Goal: Information Seeking & Learning: Understand process/instructions

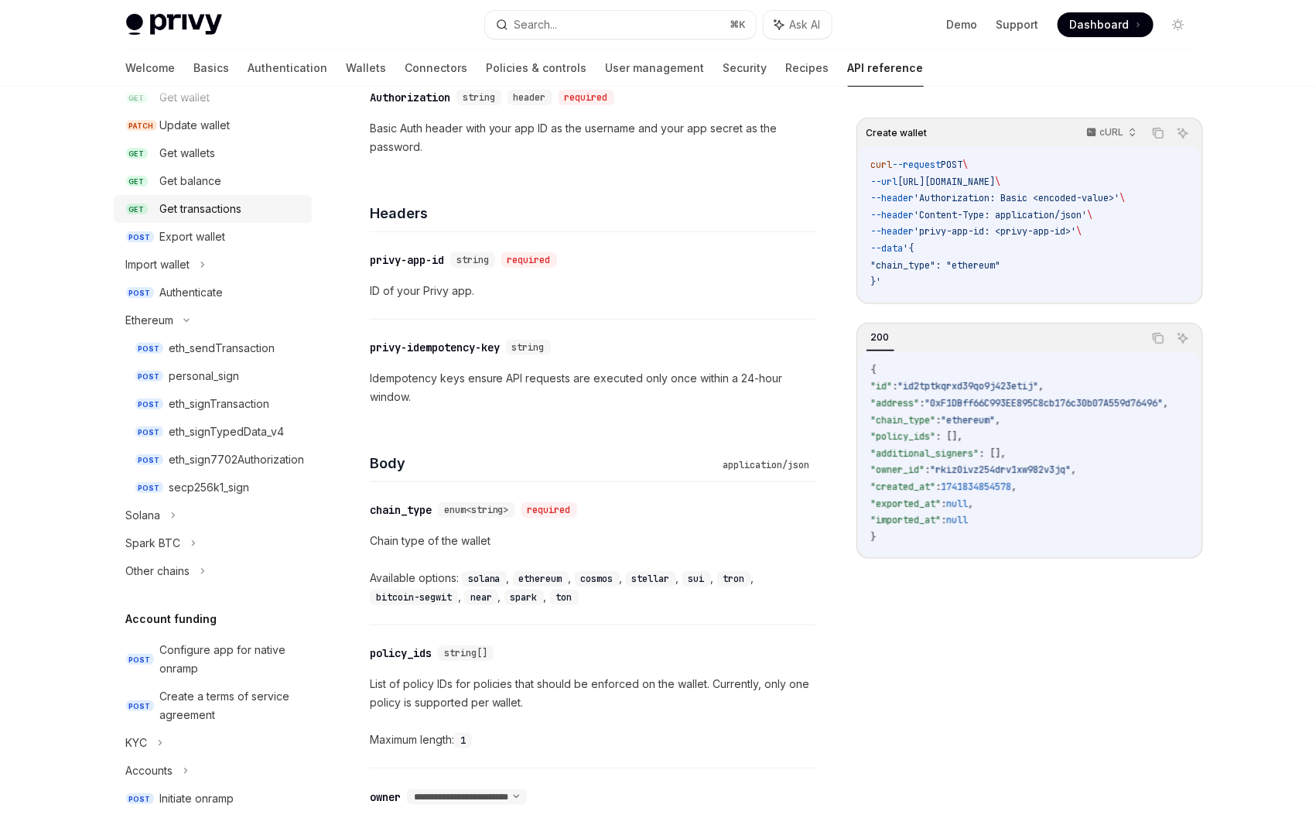
scroll to position [272, 0]
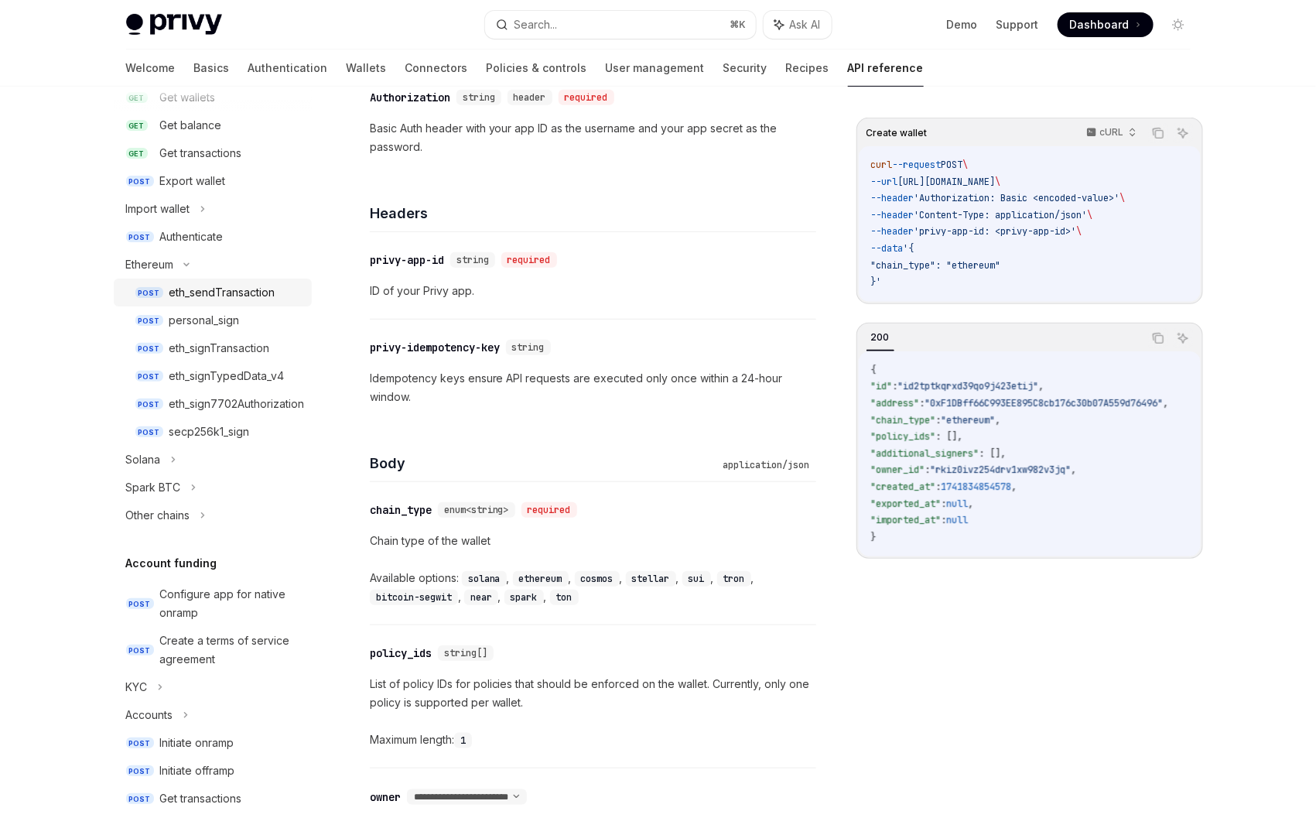
click at [231, 292] on div "eth_sendTransaction" at bounding box center [222, 292] width 106 height 19
type textarea "*"
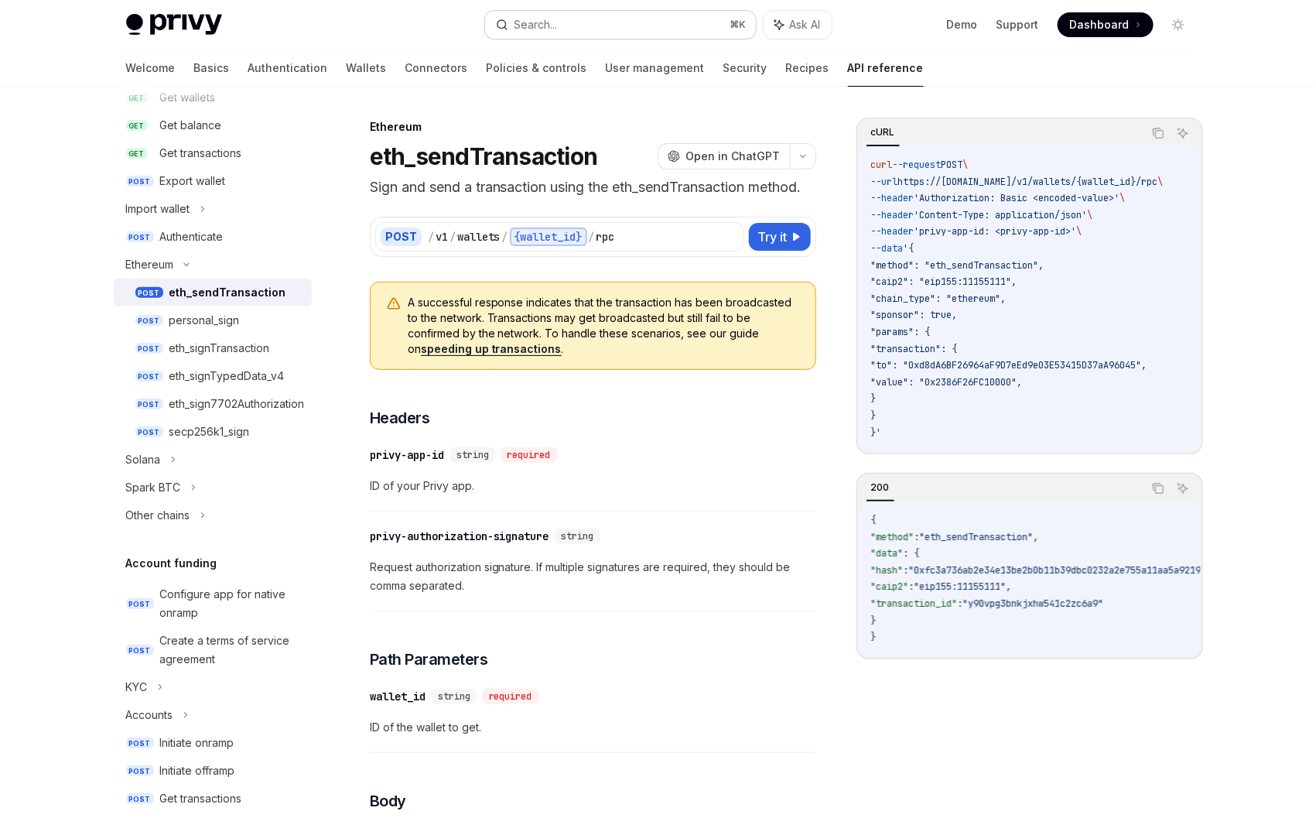
click at [533, 33] on div "Search..." at bounding box center [535, 24] width 43 height 19
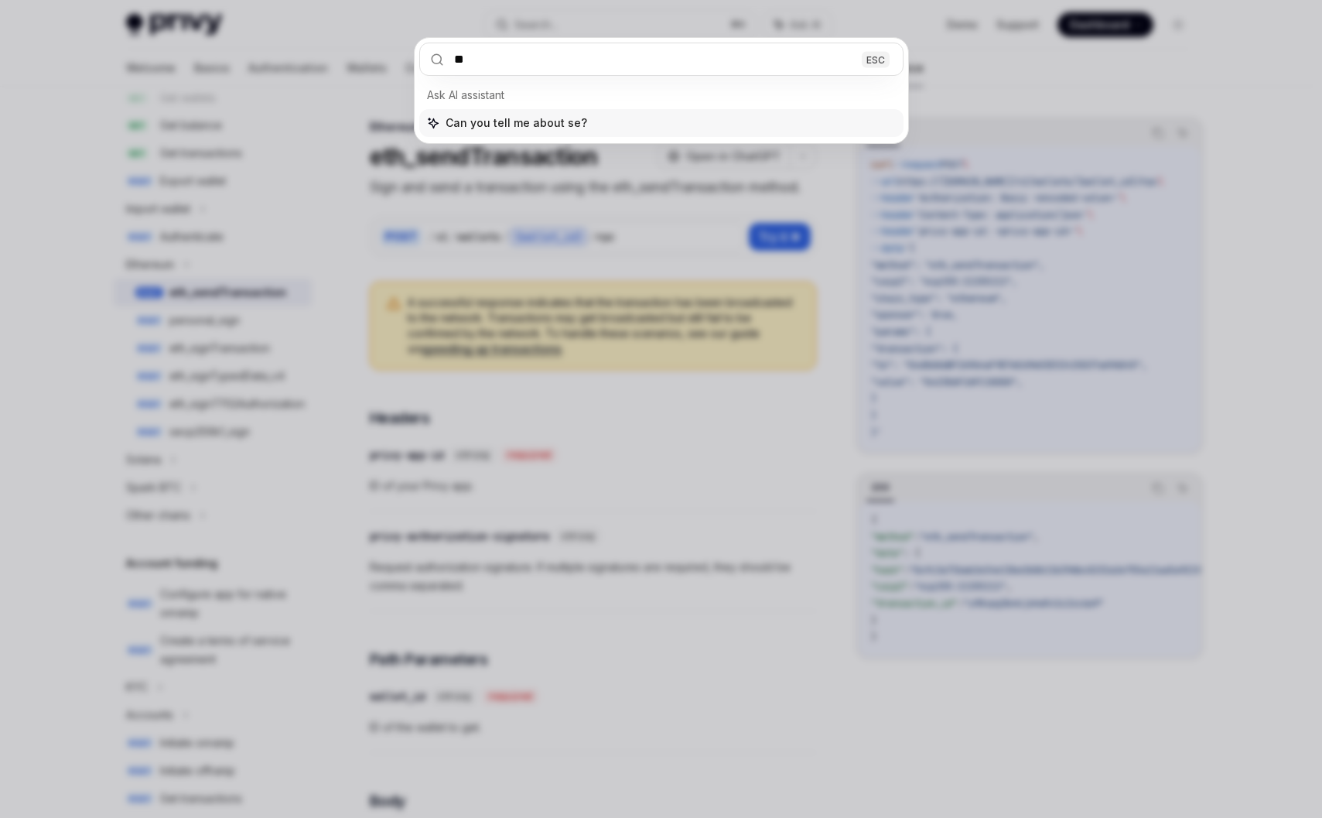
type input "***"
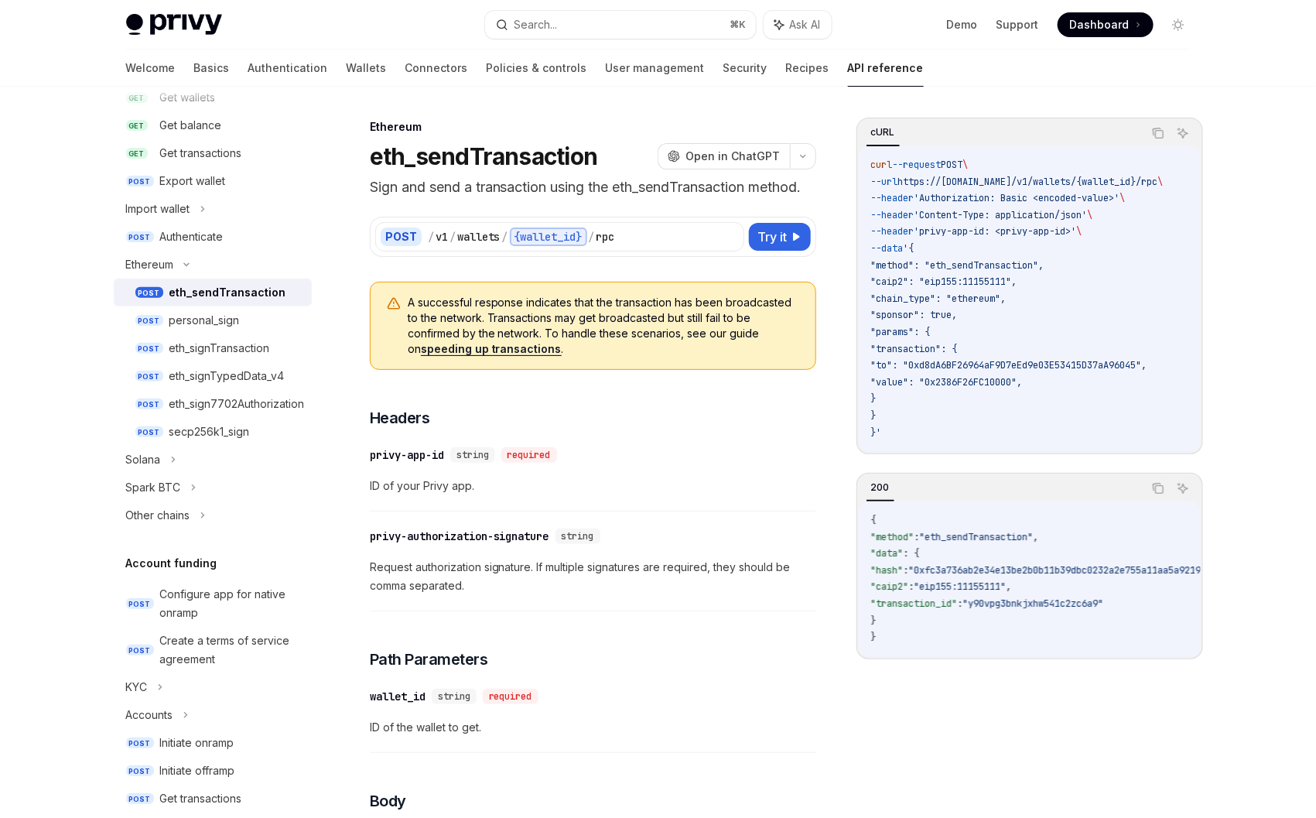
click at [401, 68] on div "Welcome Basics Authentication Wallets Connectors Policies & controls User manag…" at bounding box center [525, 68] width 798 height 37
click at [406, 67] on div "Welcome Basics Authentication Wallets Connectors Policies & controls User manag…" at bounding box center [525, 68] width 798 height 37
click at [487, 67] on link "Policies & controls" at bounding box center [537, 68] width 101 height 37
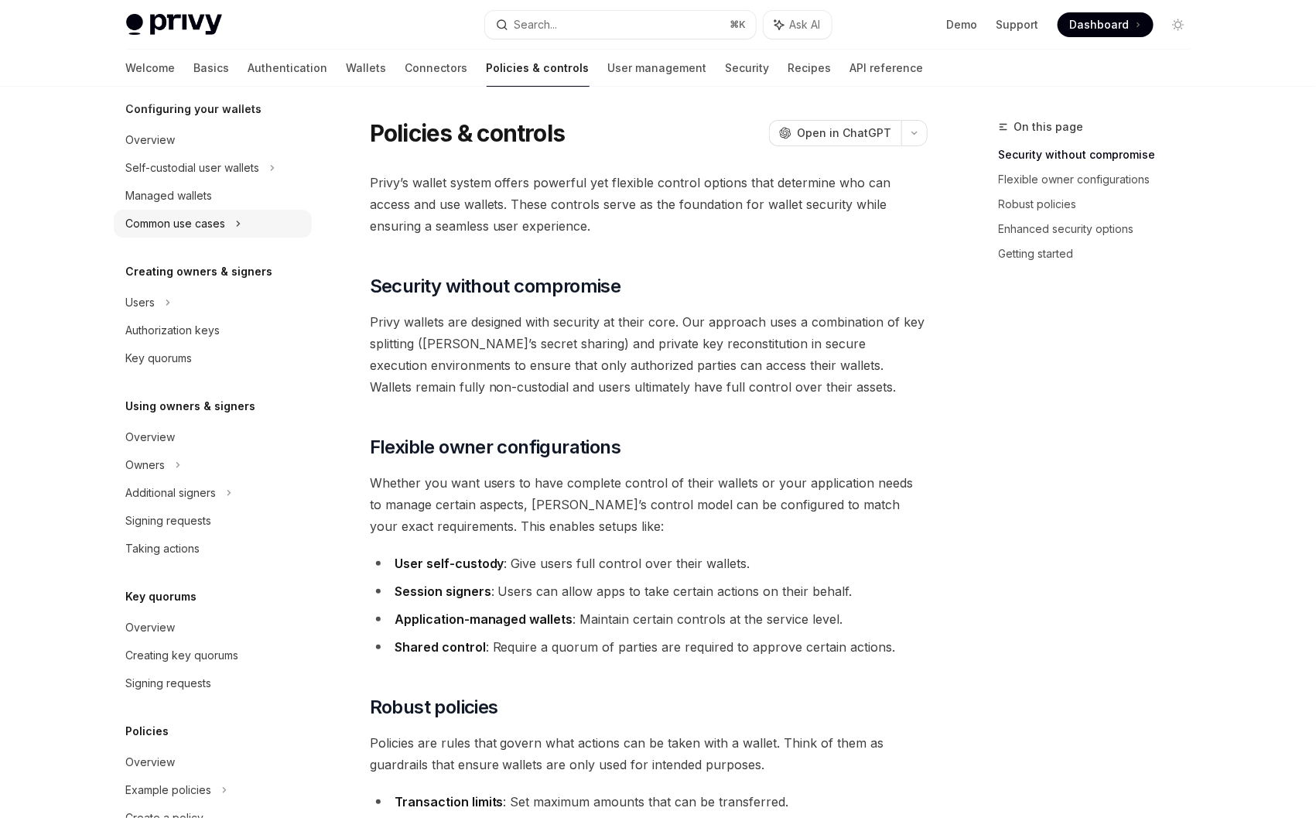
scroll to position [176, 0]
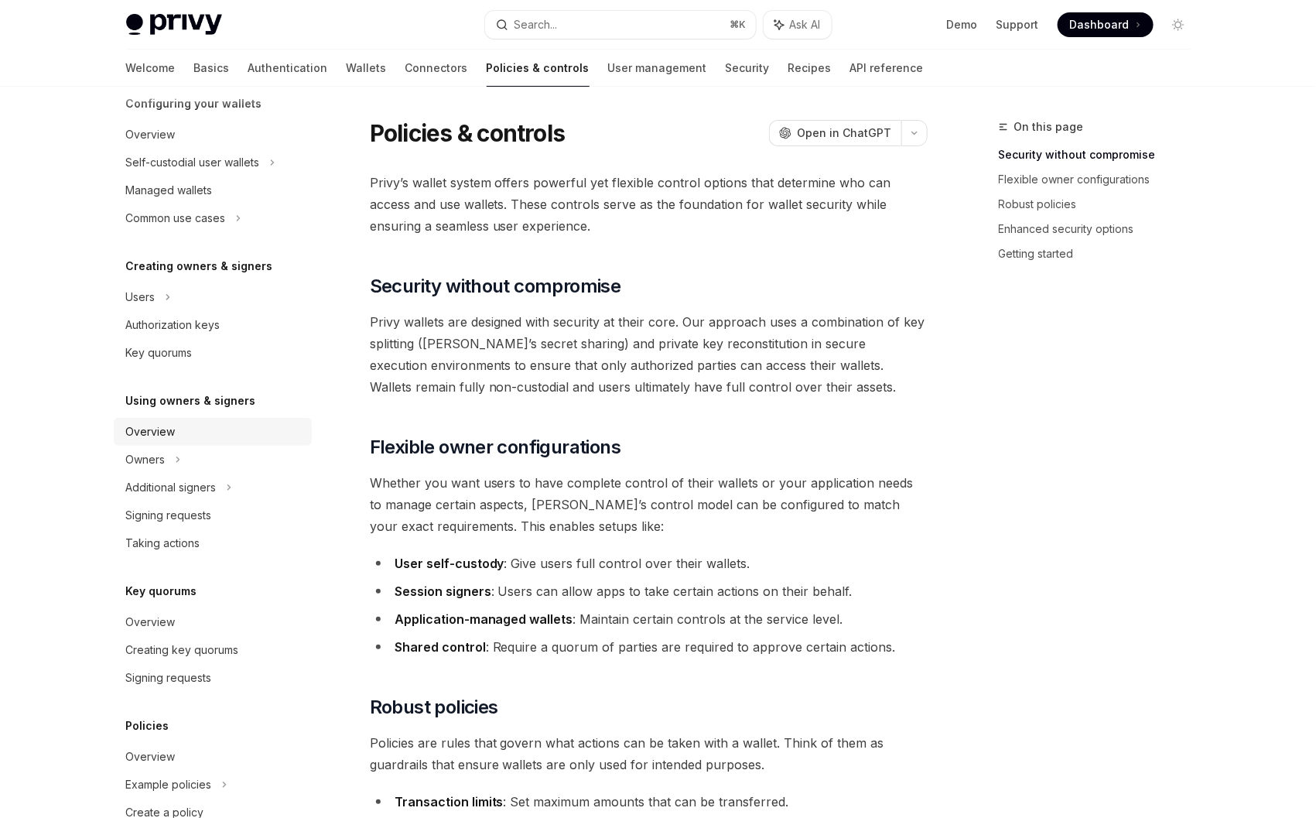
click at [196, 433] on div "Overview" at bounding box center [214, 431] width 176 height 19
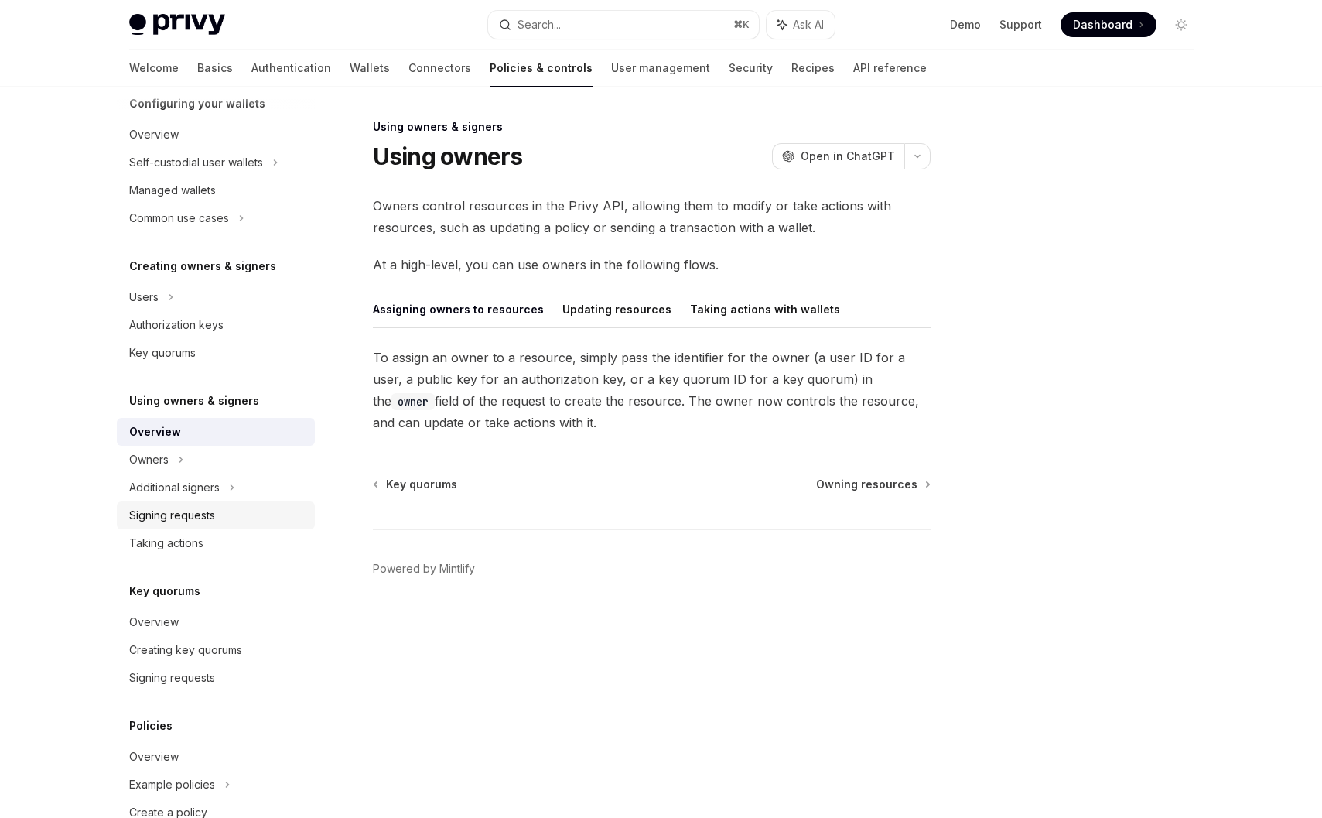
click at [193, 512] on div "Signing requests" at bounding box center [172, 515] width 86 height 19
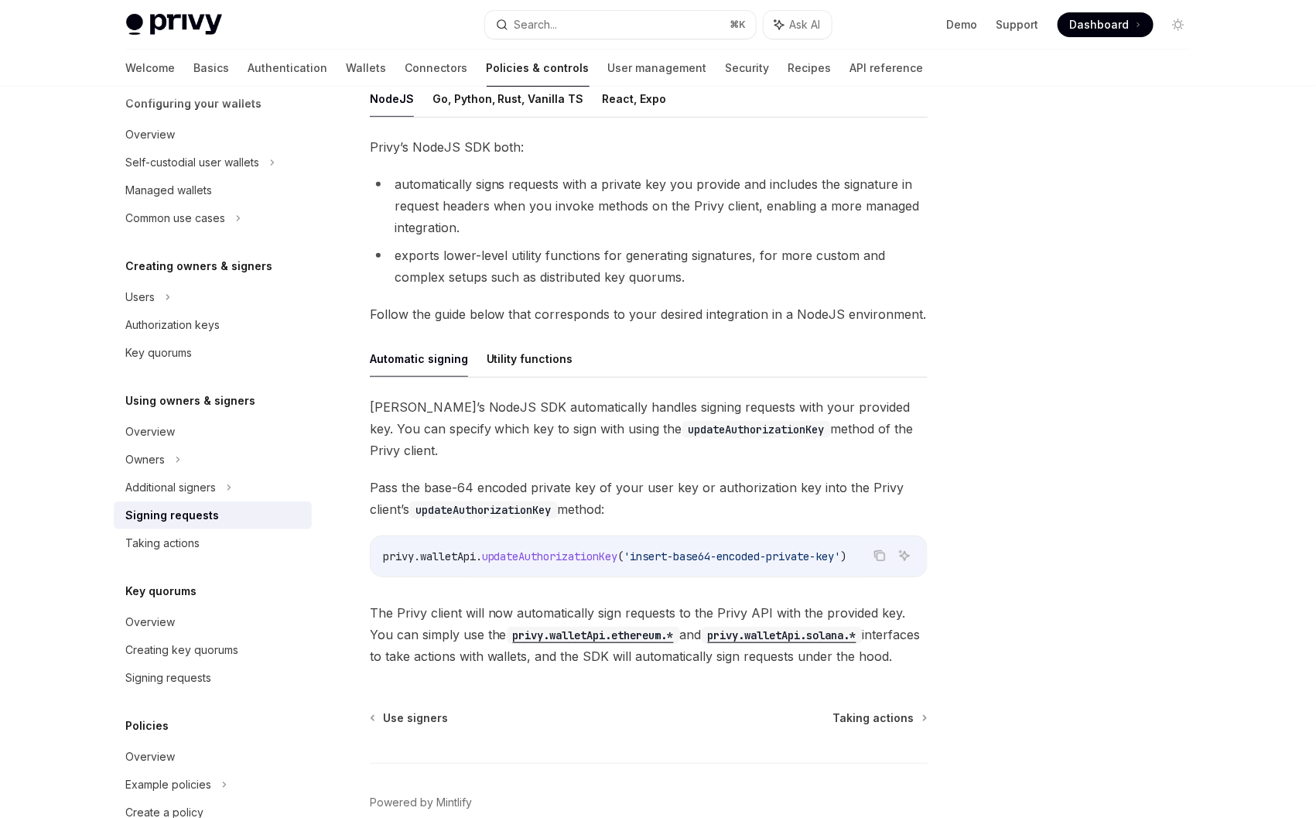
scroll to position [299, 0]
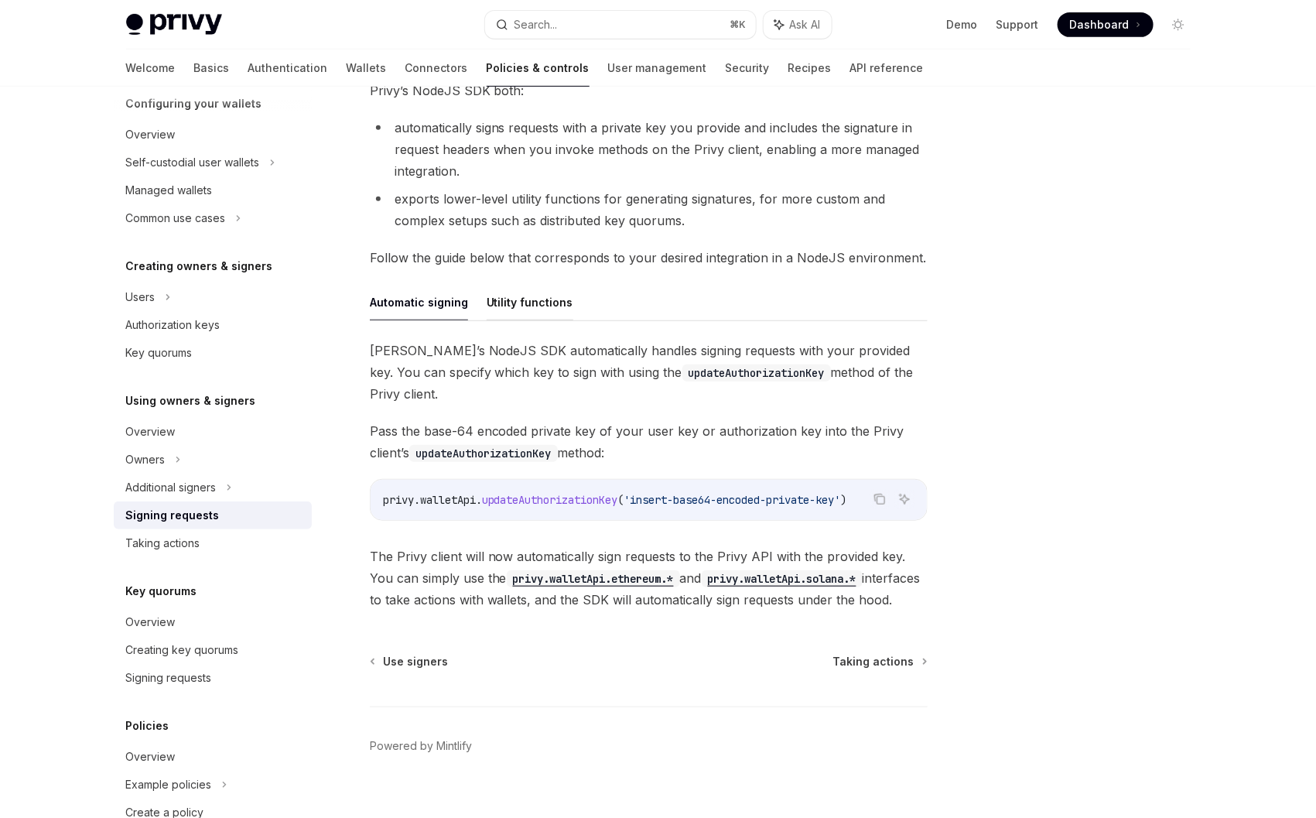
click at [501, 302] on button "Utility functions" at bounding box center [530, 302] width 87 height 36
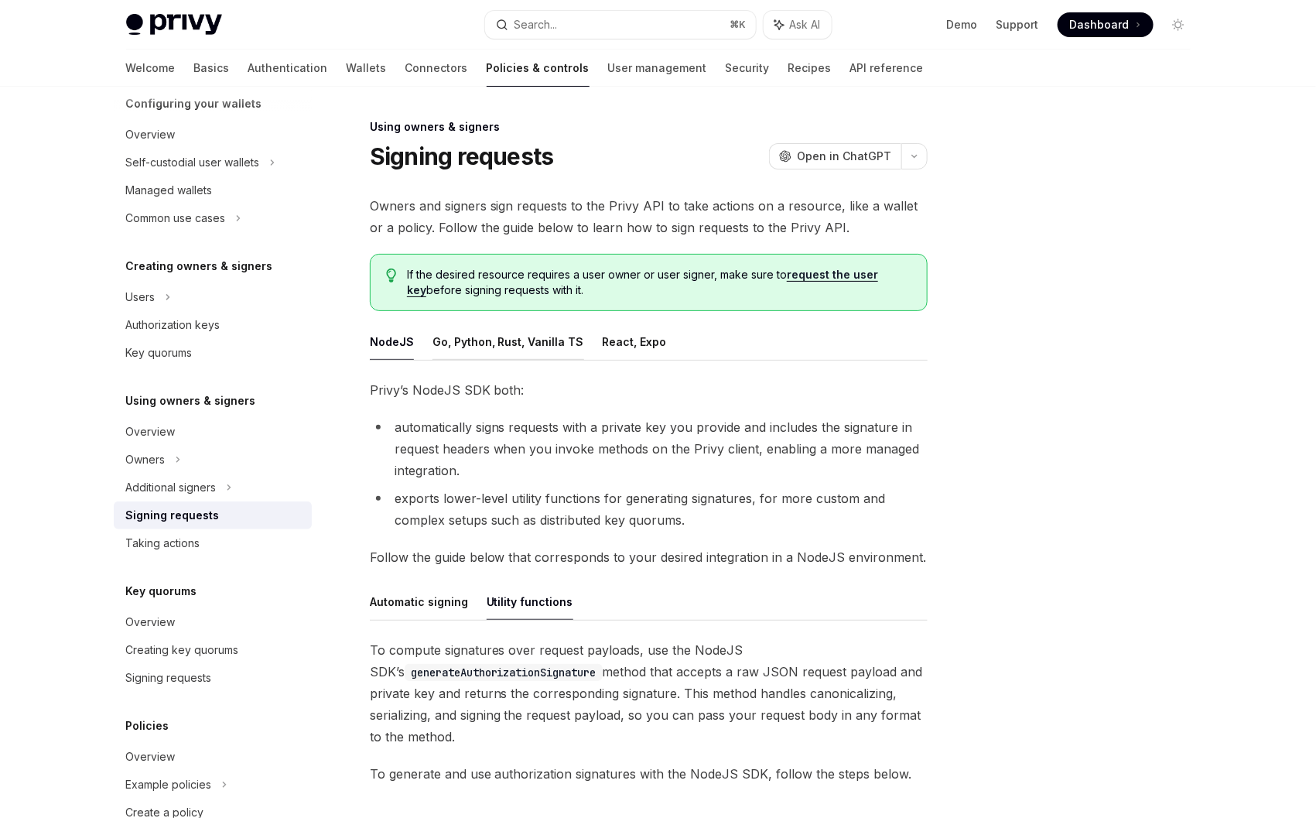
click at [487, 332] on button "Go, Python, Rust, Vanilla TS" at bounding box center [508, 341] width 152 height 36
type textarea "*"
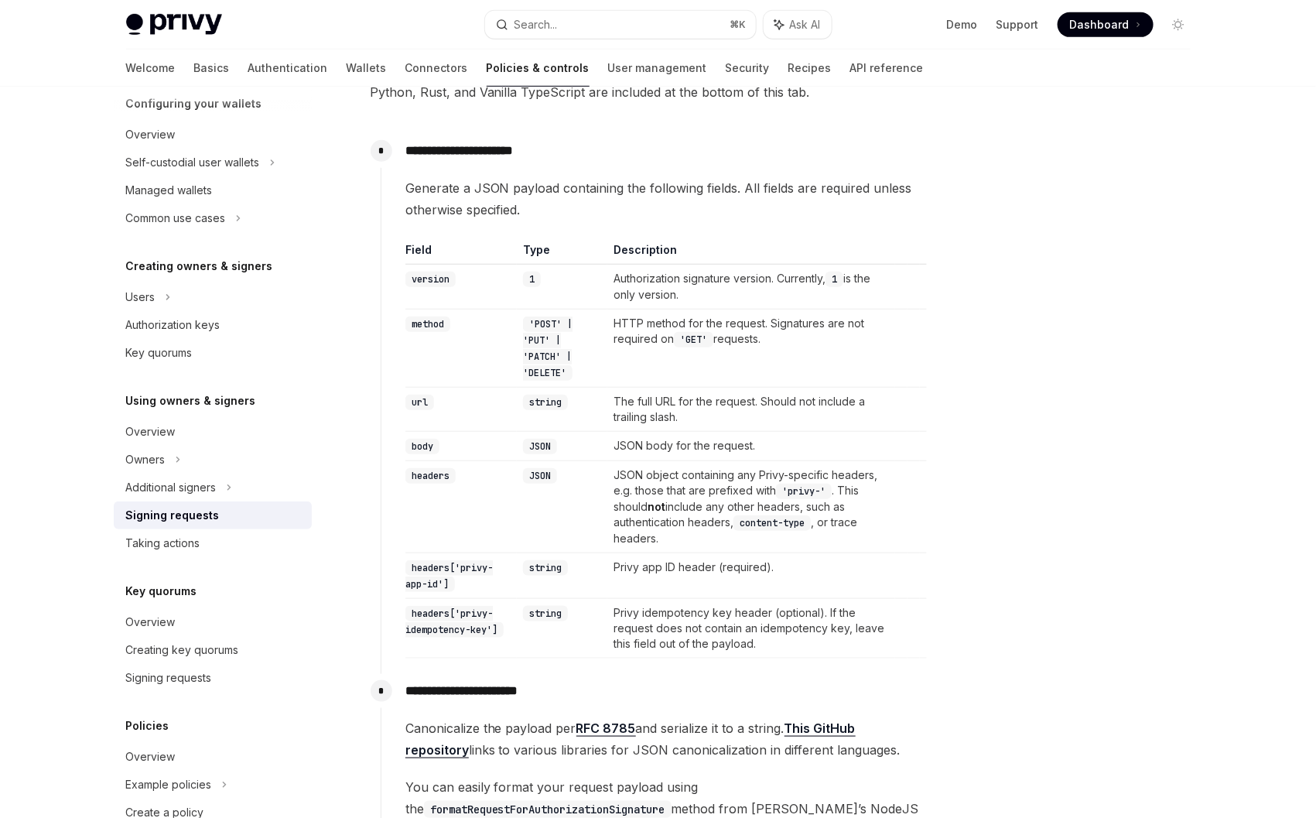
scroll to position [415, 0]
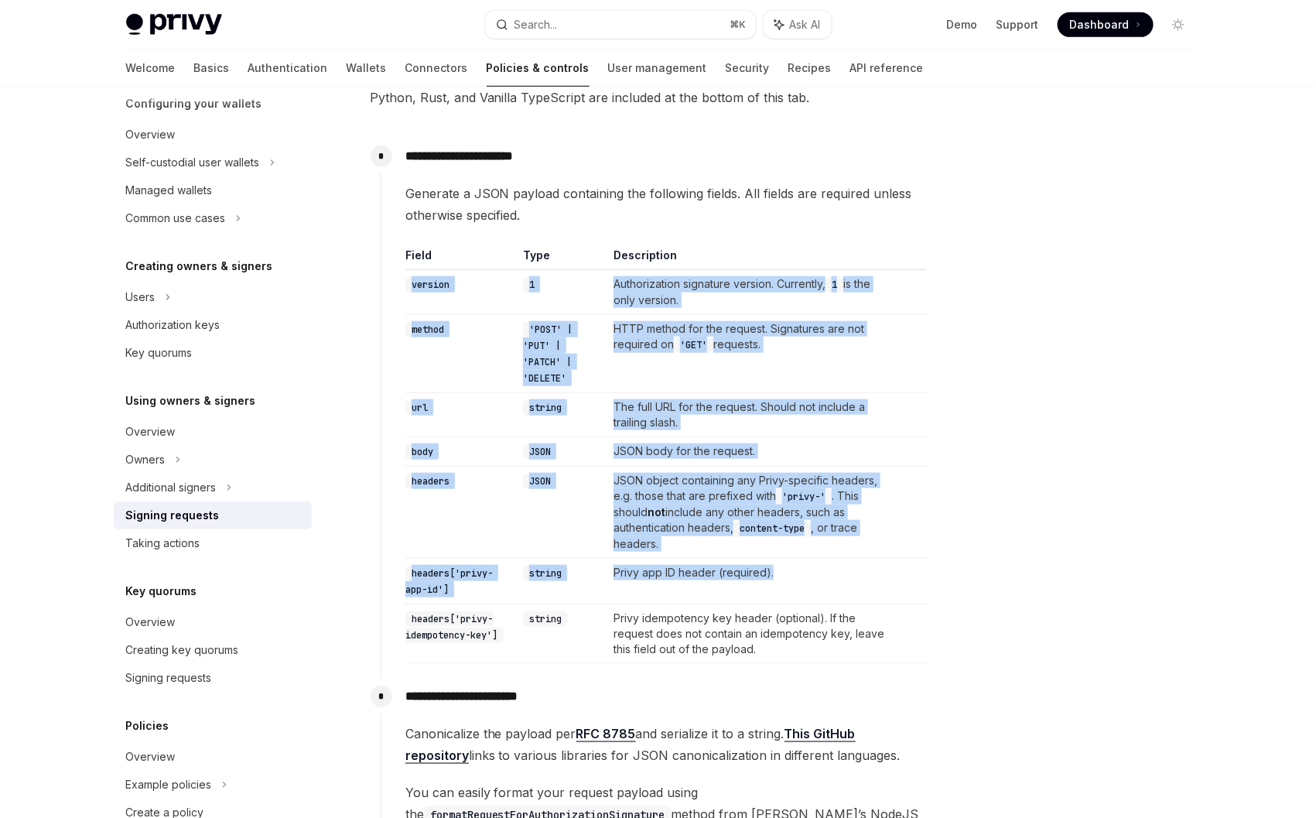
drag, startPoint x: 408, startPoint y: 278, endPoint x: 874, endPoint y: 572, distance: 551.0
click at [874, 572] on tbody "version 1 Authorization signature version. Currently, 1 is the only version. me…" at bounding box center [665, 467] width 521 height 394
click at [961, 550] on div "**********" at bounding box center [658, 695] width 1089 height 2046
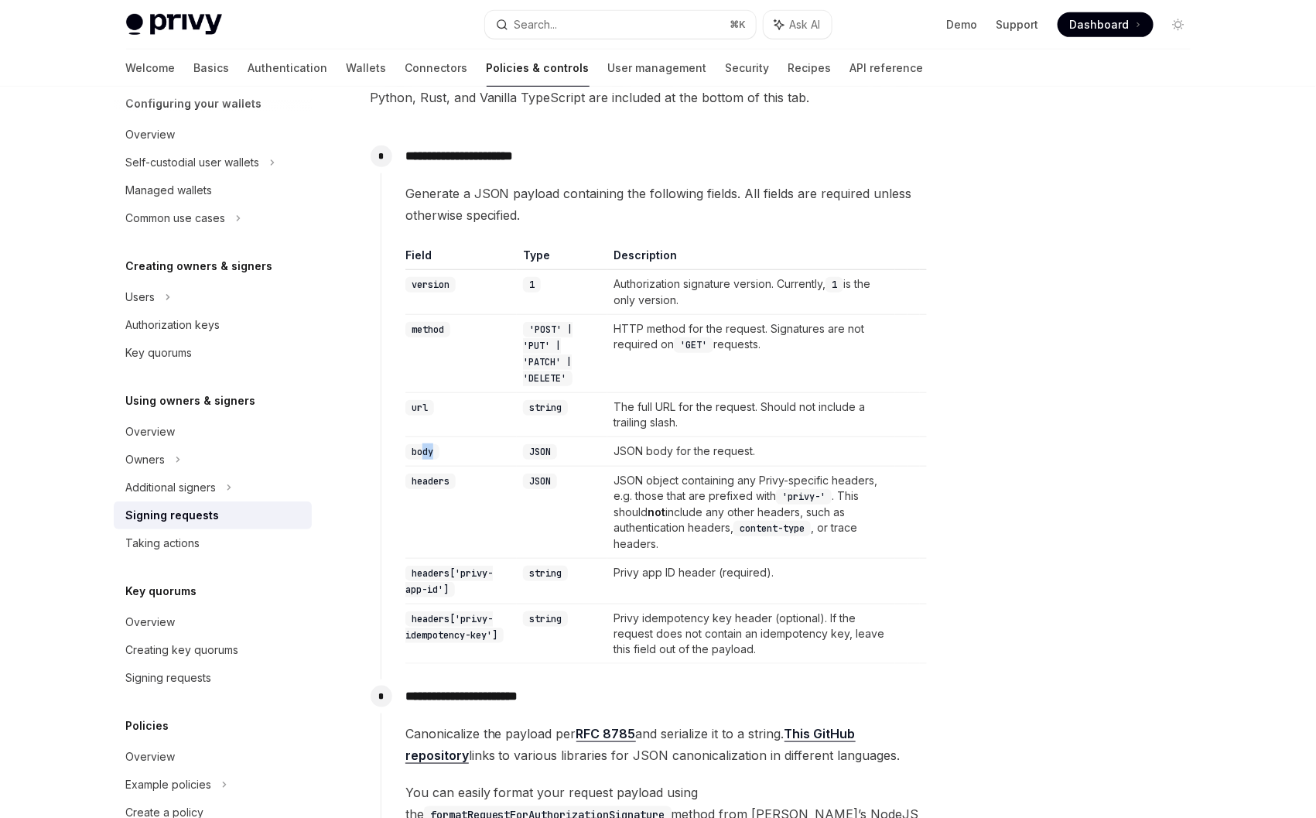
drag, startPoint x: 424, startPoint y: 453, endPoint x: 808, endPoint y: 460, distance: 383.8
click at [514, 456] on td "body" at bounding box center [461, 451] width 112 height 29
click at [870, 464] on td "JSON body for the request." at bounding box center [751, 451] width 288 height 29
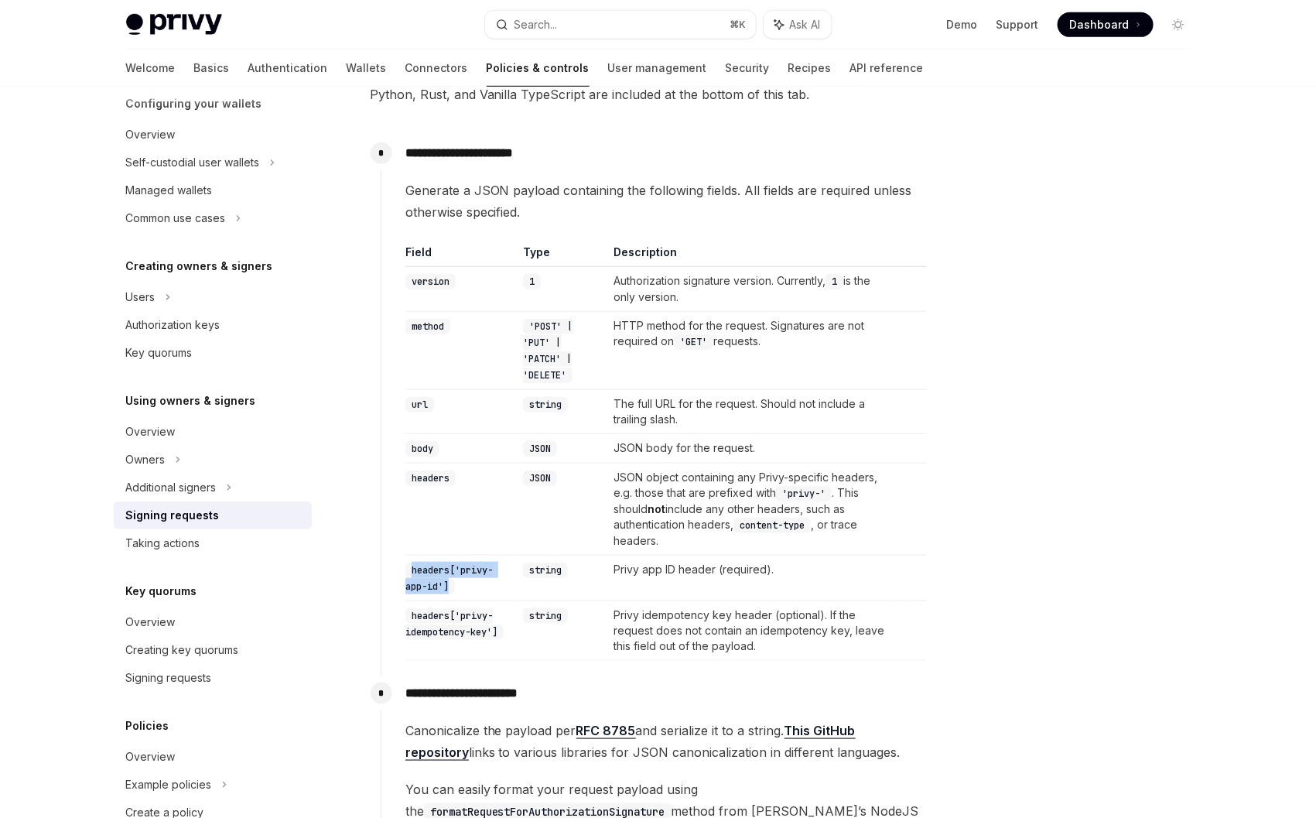
drag, startPoint x: 449, startPoint y: 585, endPoint x: 399, endPoint y: 570, distance: 52.4
click at [399, 570] on div "**********" at bounding box center [654, 398] width 547 height 524
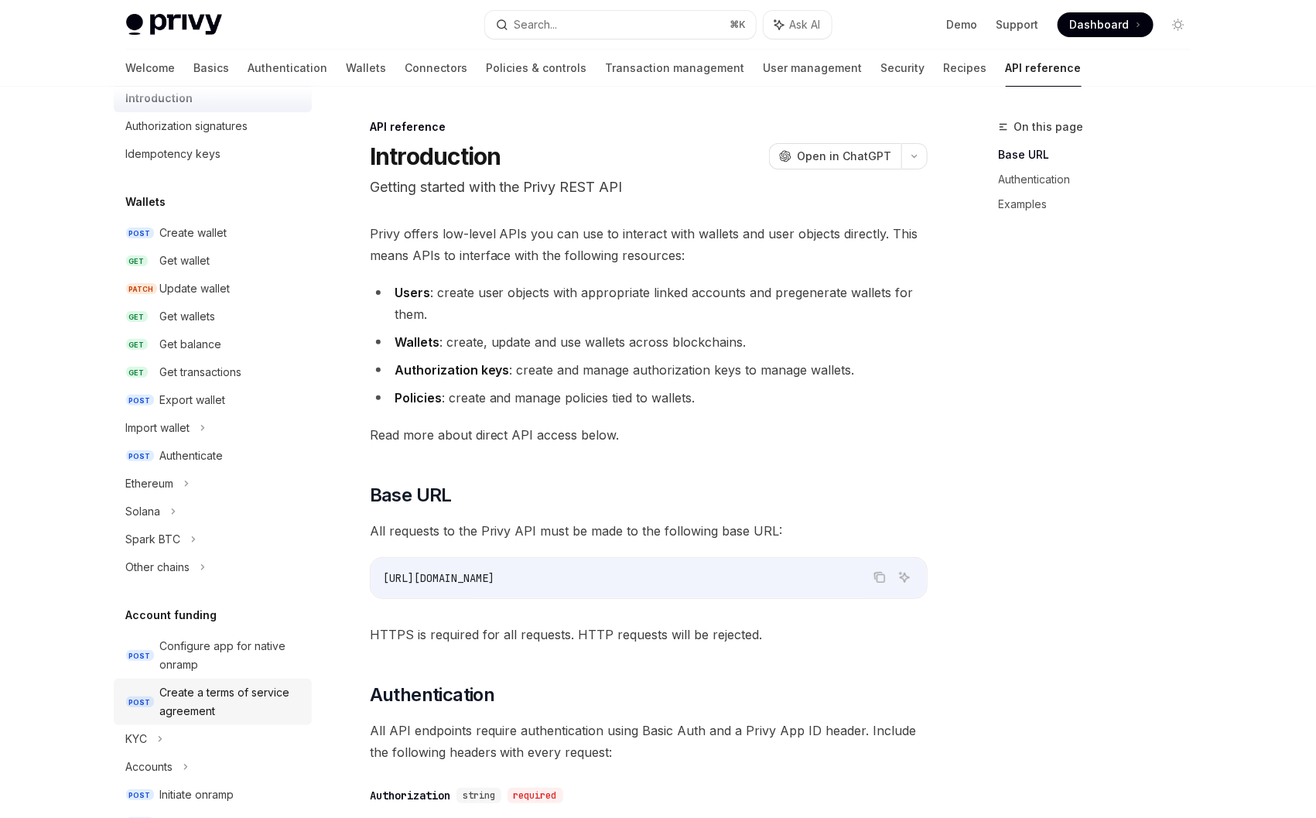
scroll to position [5, 0]
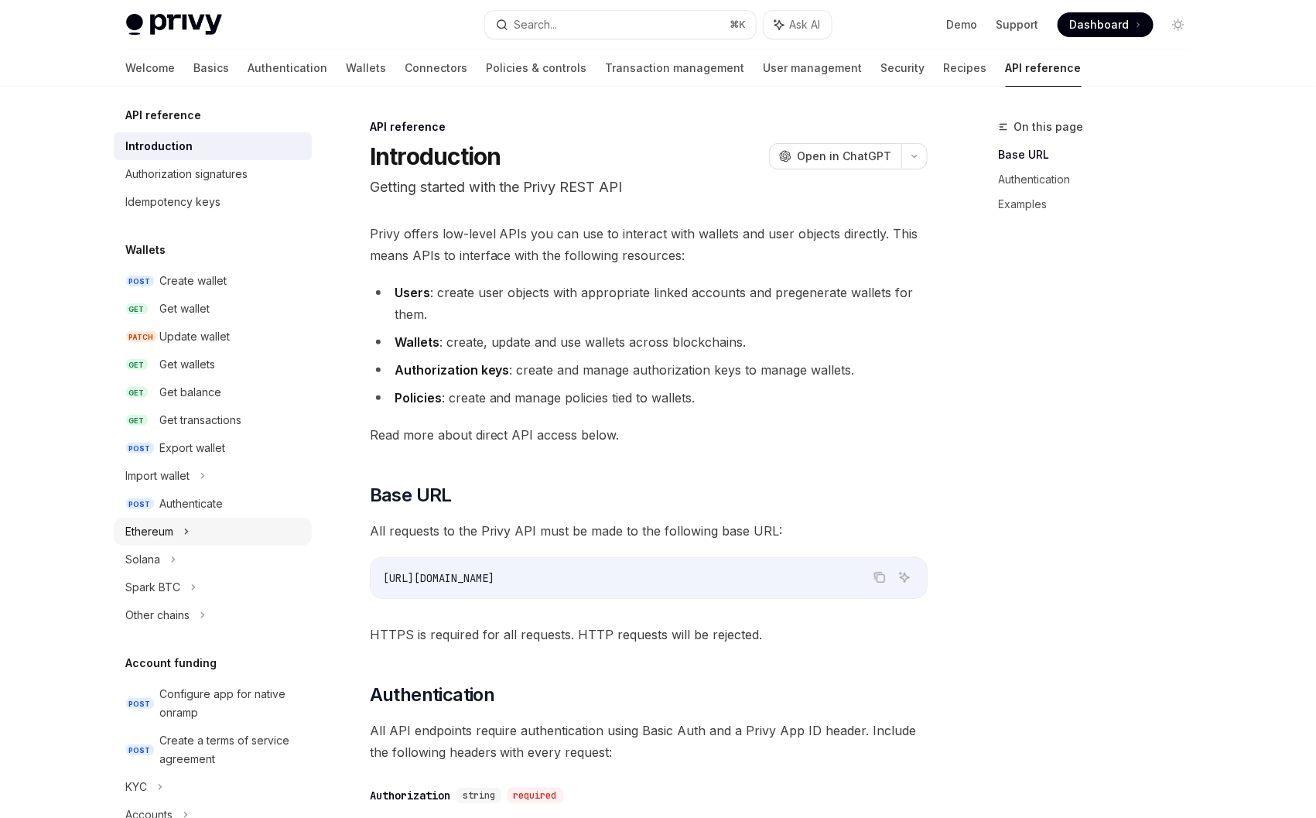
click at [188, 528] on icon at bounding box center [186, 531] width 6 height 19
type textarea "*"
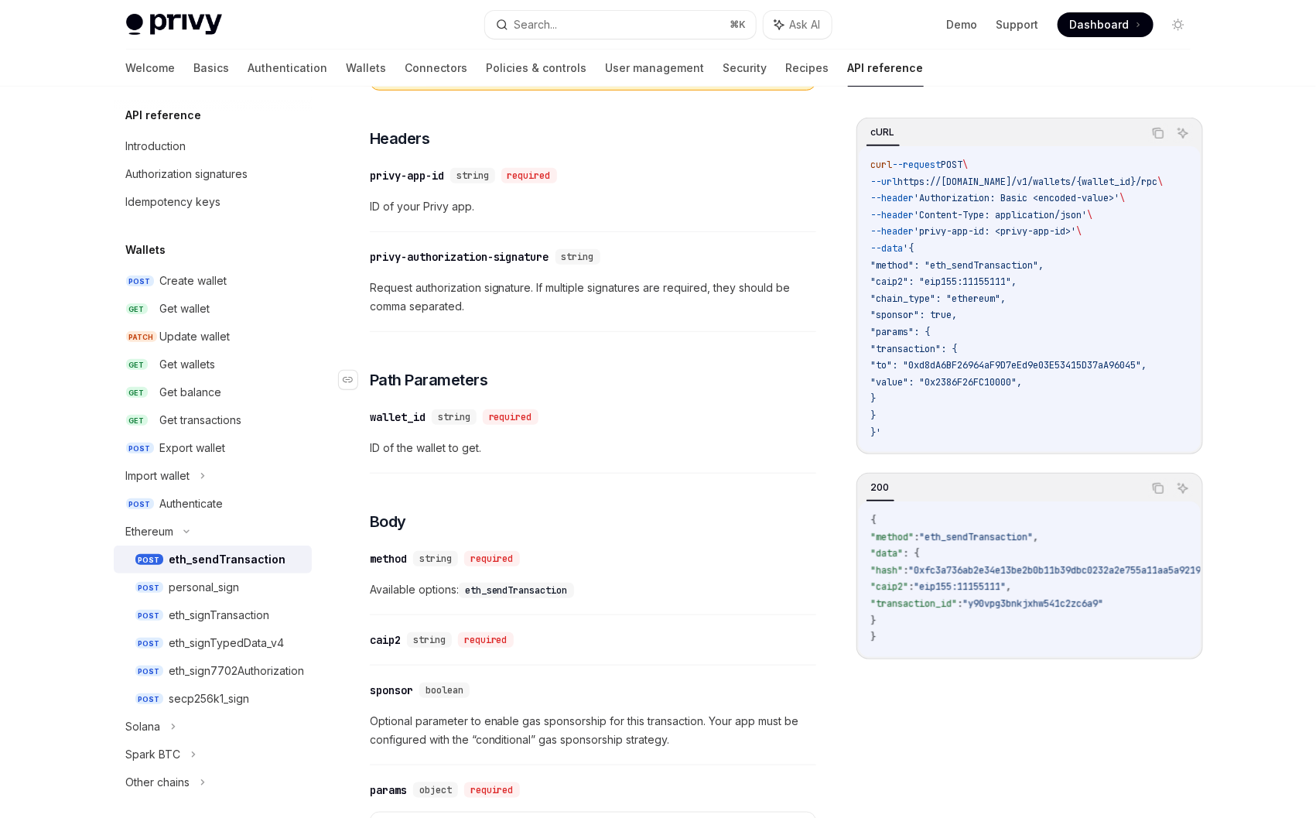
scroll to position [229, 0]
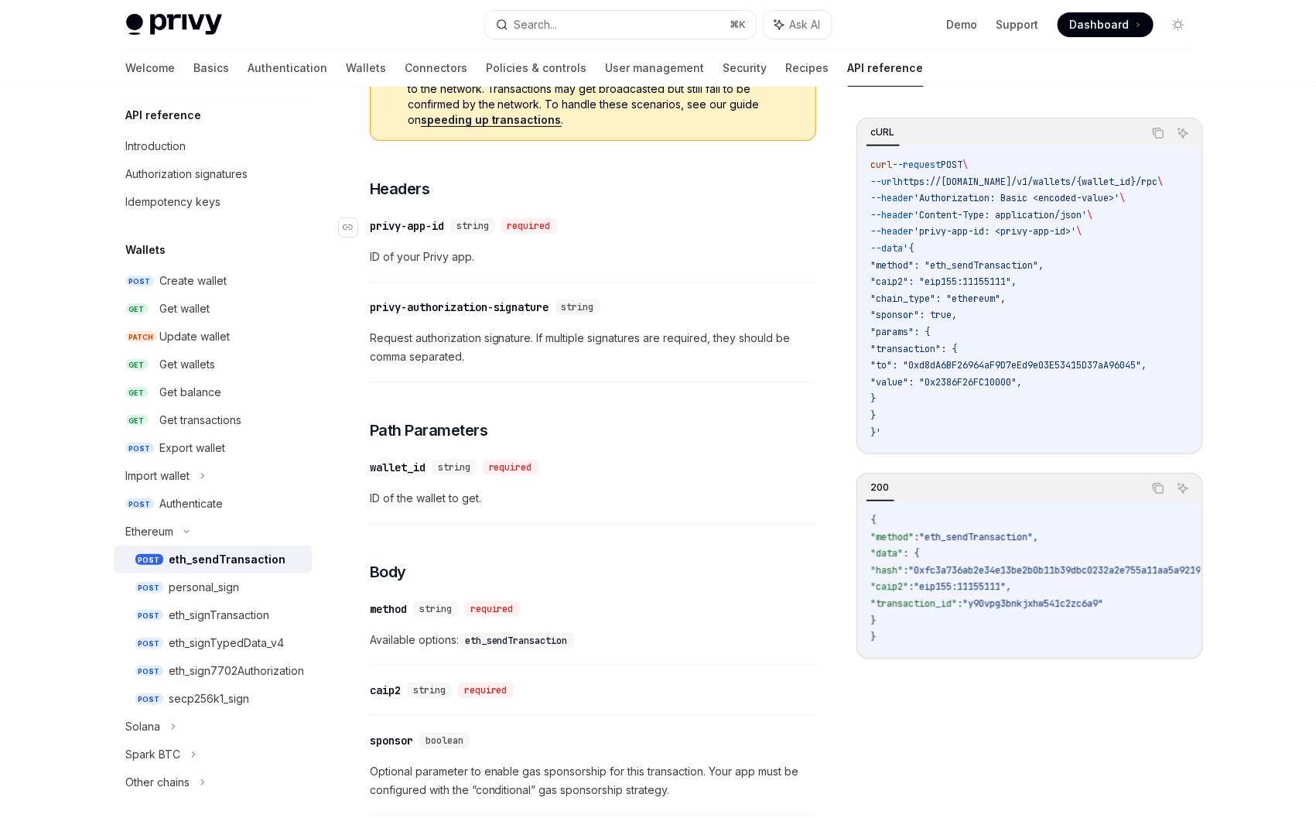
click at [396, 221] on div "privy-app-id" at bounding box center [407, 225] width 74 height 15
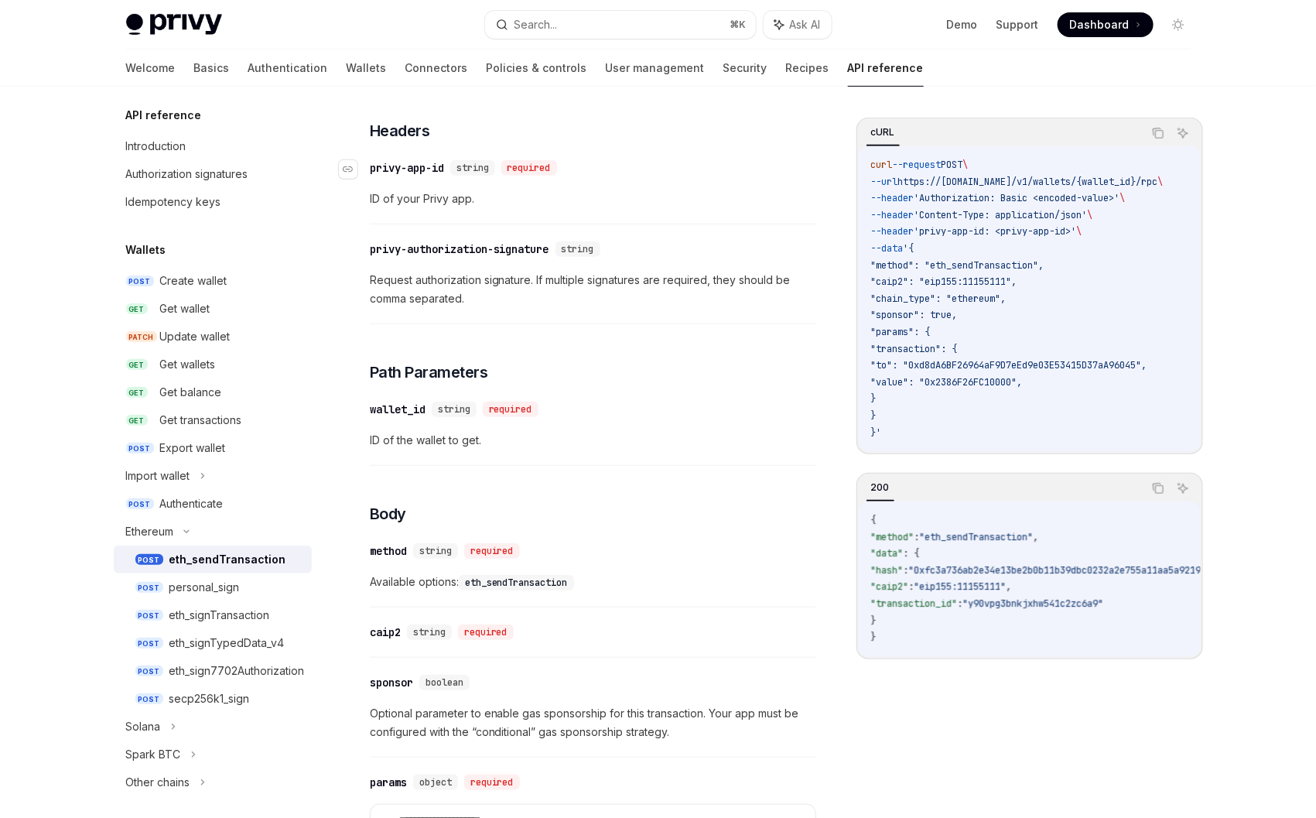
click at [396, 221] on div "​ privy-app-id string required ID of your Privy app." at bounding box center [593, 187] width 446 height 73
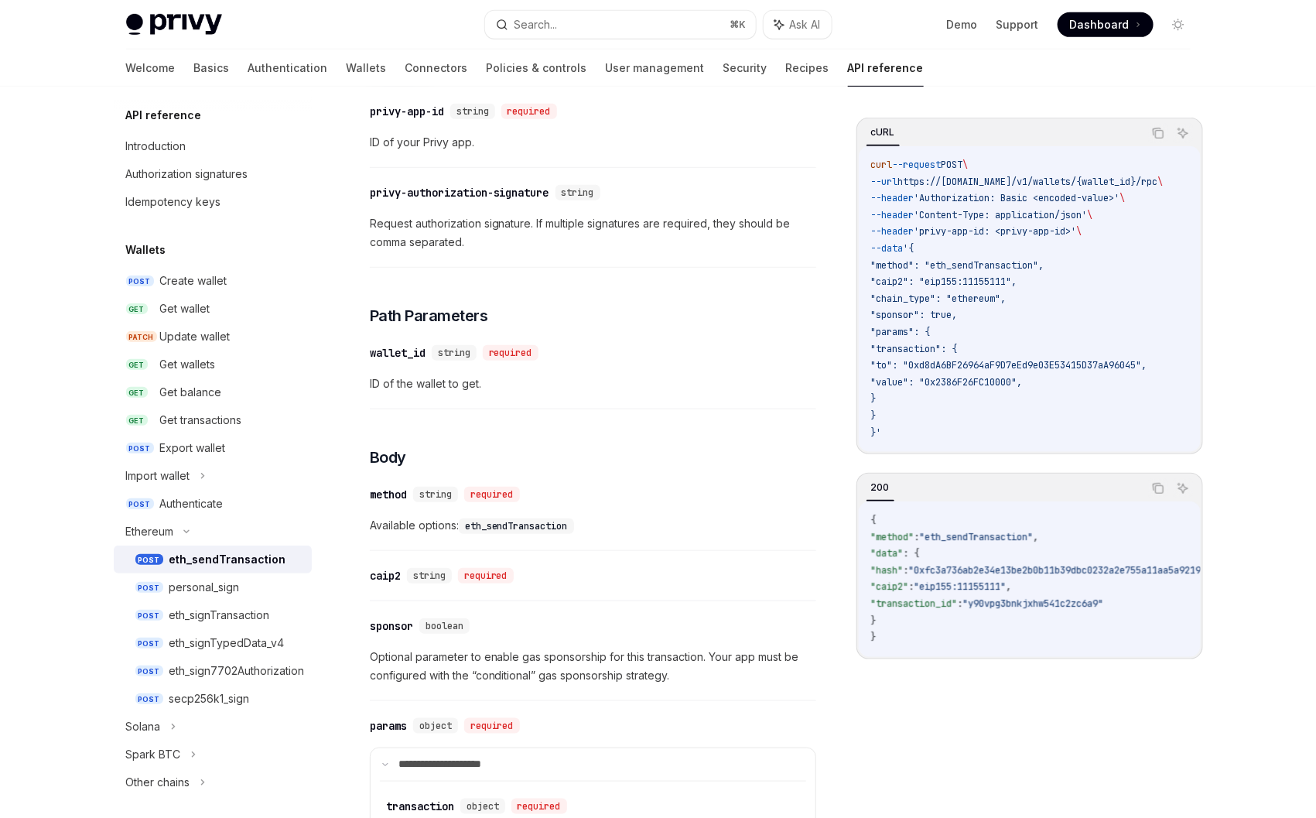
scroll to position [316, 0]
